Goal: Task Accomplishment & Management: Use online tool/utility

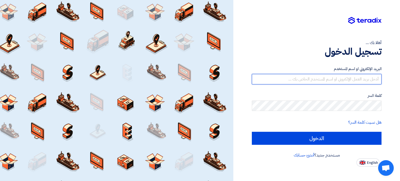
type input "[EMAIL_ADDRESS][DOMAIN_NAME]"
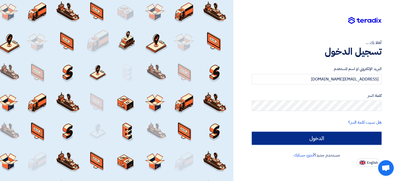
click at [309, 135] on input "الدخول" at bounding box center [317, 138] width 130 height 13
type input "Sign in"
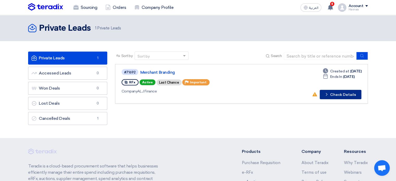
click at [340, 93] on button "Check details Check Details" at bounding box center [341, 94] width 42 height 9
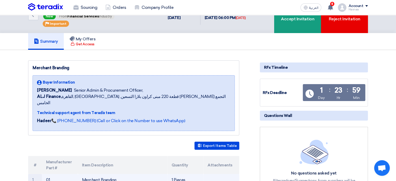
scroll to position [26, 0]
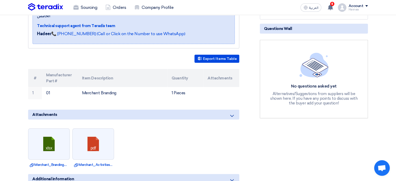
scroll to position [104, 0]
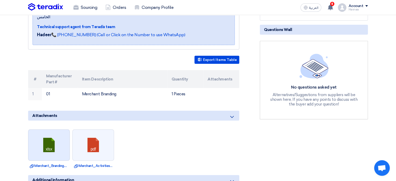
click at [50, 138] on link at bounding box center [49, 145] width 42 height 31
